Goal: Task Accomplishment & Management: Use online tool/utility

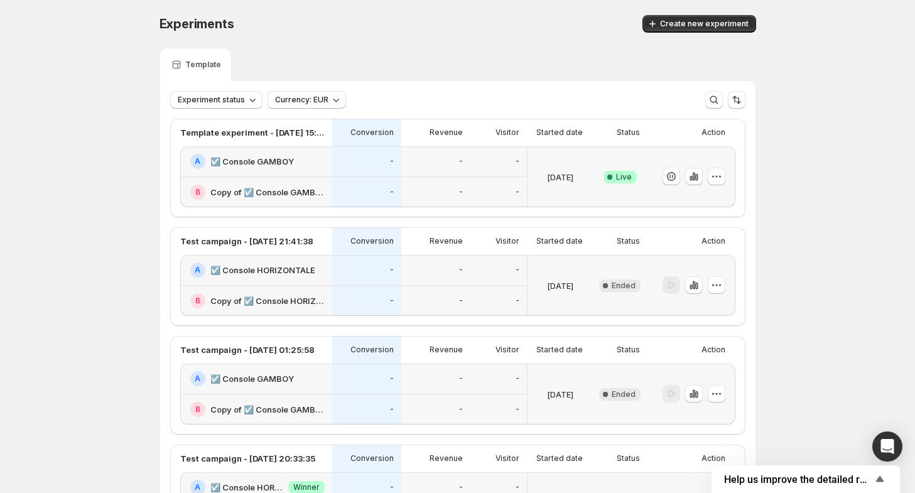
drag, startPoint x: 770, startPoint y: 64, endPoint x: 782, endPoint y: 49, distance: 18.8
click at [782, 49] on div "Experiments. This page is ready Experiments Create new experiment Template Expe…" at bounding box center [457, 473] width 915 height 947
click at [785, 45] on div "Experiments. This page is ready Experiments Create new experiment Template Expe…" at bounding box center [457, 473] width 915 height 947
click at [787, 43] on div "Experiments. This page is ready Experiments Create new experiment Template Expe…" at bounding box center [457, 473] width 915 height 947
click at [788, 41] on div "Experiments. This page is ready Experiments Create new experiment Template Expe…" at bounding box center [457, 473] width 915 height 947
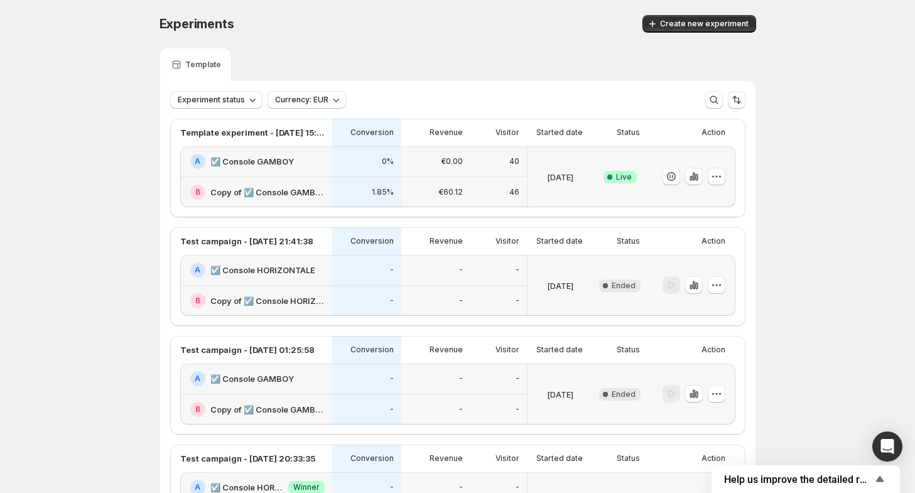
click at [795, 31] on div "Experiments. This page is ready Experiments Create new experiment Template Expe…" at bounding box center [457, 473] width 915 height 947
click at [793, 35] on div "Experiments. This page is ready Experiments Create new experiment Template Expe…" at bounding box center [457, 473] width 915 height 947
click at [789, 40] on div "Experiments. This page is ready Experiments Create new experiment Template Expe…" at bounding box center [457, 473] width 915 height 947
click at [790, 33] on div "Experiments. This page is ready Experiments Create new experiment Template Expe…" at bounding box center [457, 473] width 915 height 947
